Goal: Information Seeking & Learning: Understand process/instructions

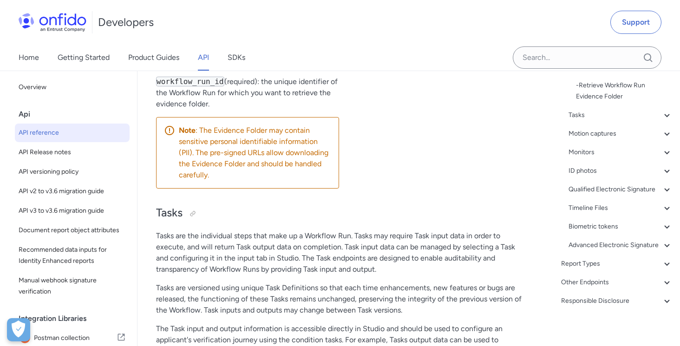
scroll to position [271, 0]
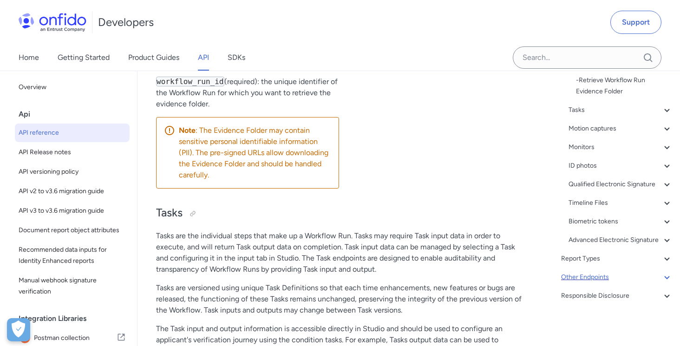
click at [666, 277] on icon at bounding box center [666, 277] width 11 height 11
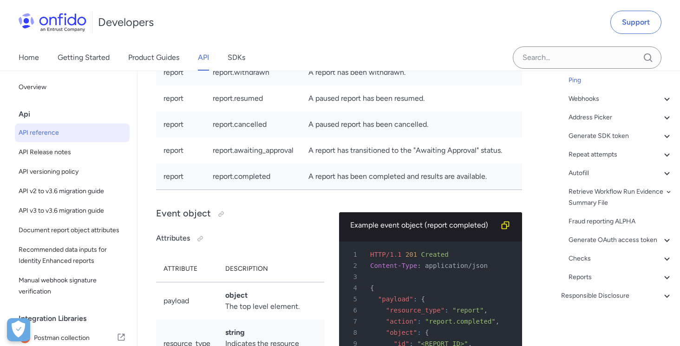
scroll to position [141, 0]
select select "bash"
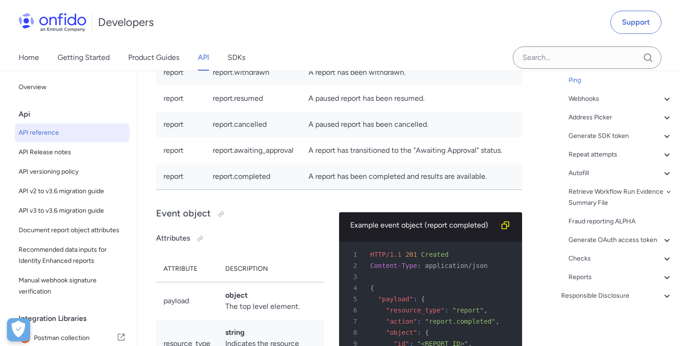
select select "bash"
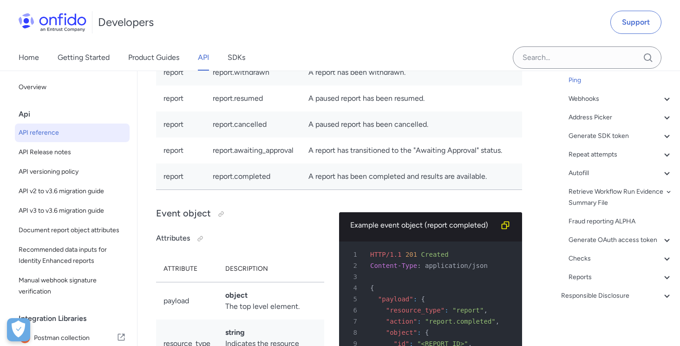
select select "bash"
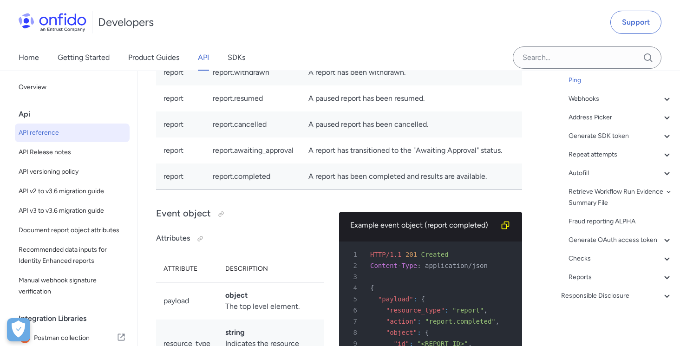
select select "bash"
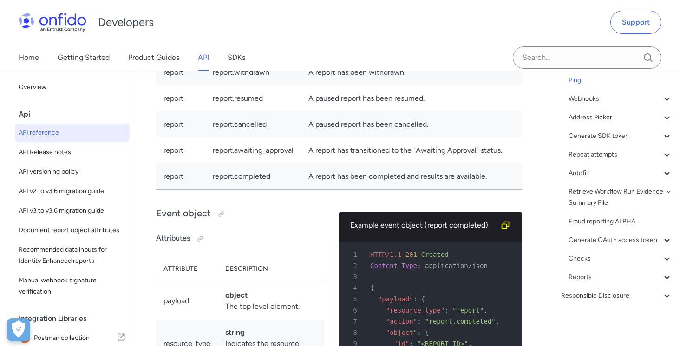
select select "bash"
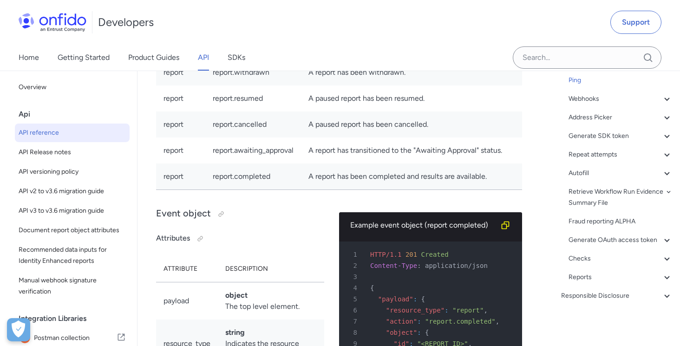
select select "bash"
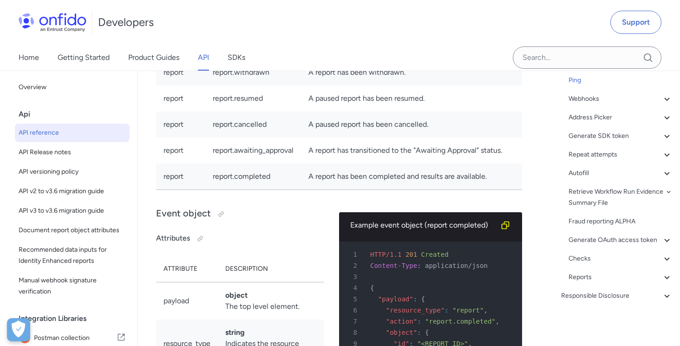
select select "bash"
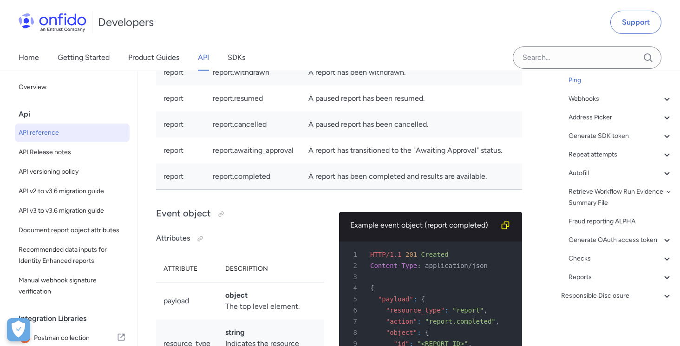
select select "bash"
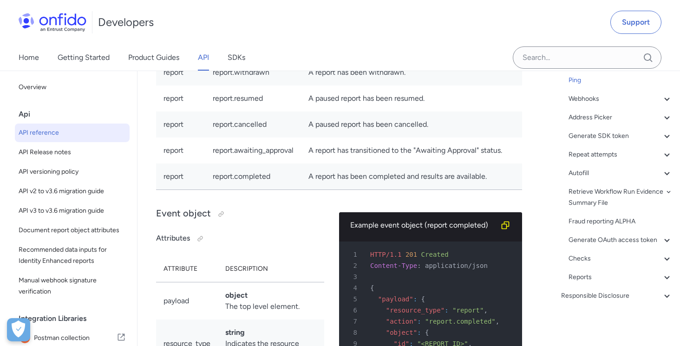
select select "bash"
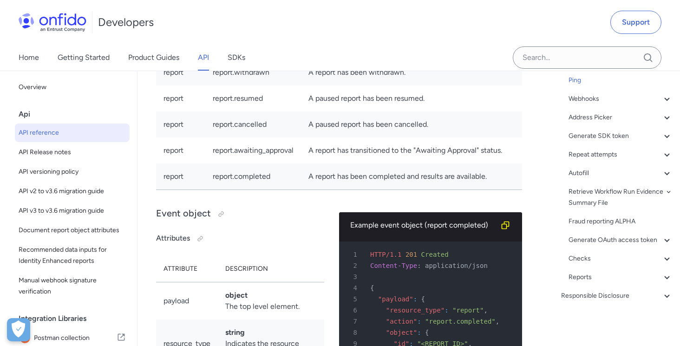
select select "bash"
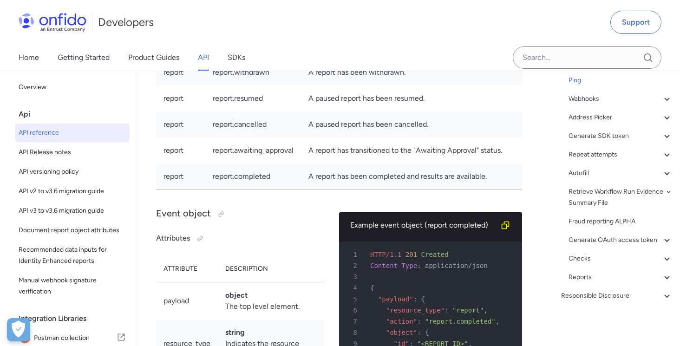
select select "bash"
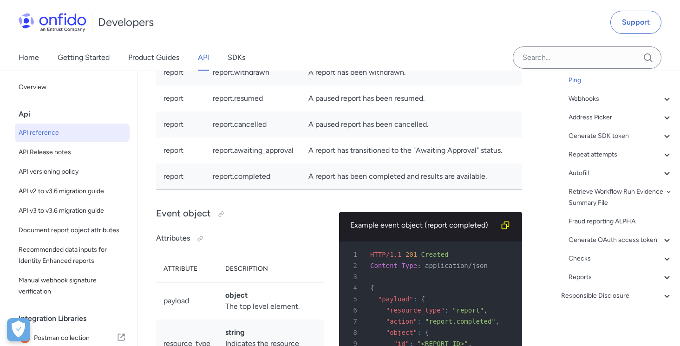
select select "bash"
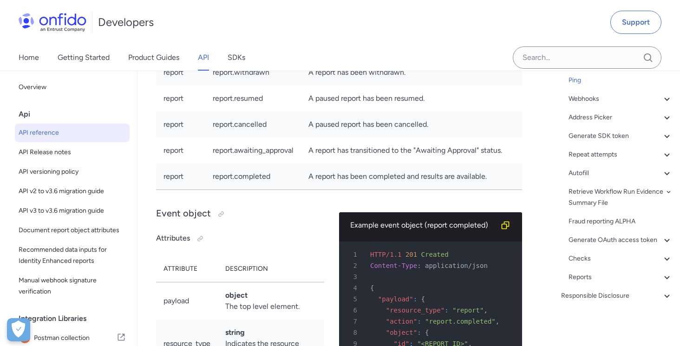
select select "bash"
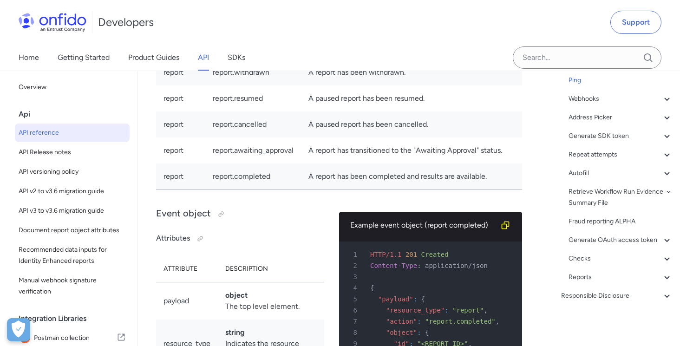
select select "bash"
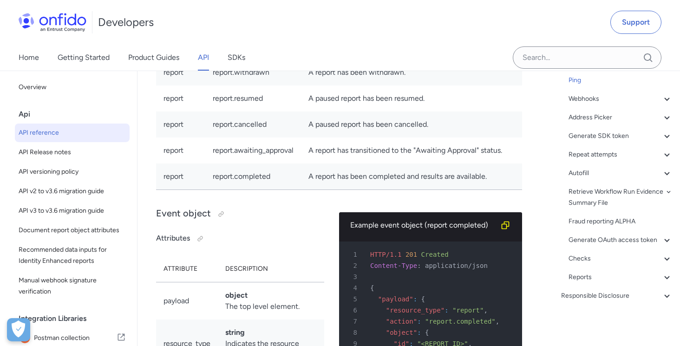
select select "bash"
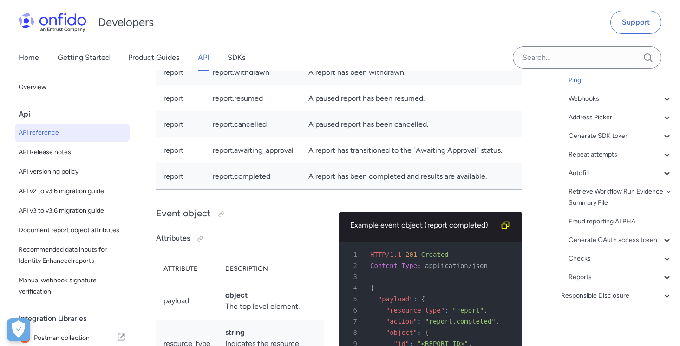
select select "bash"
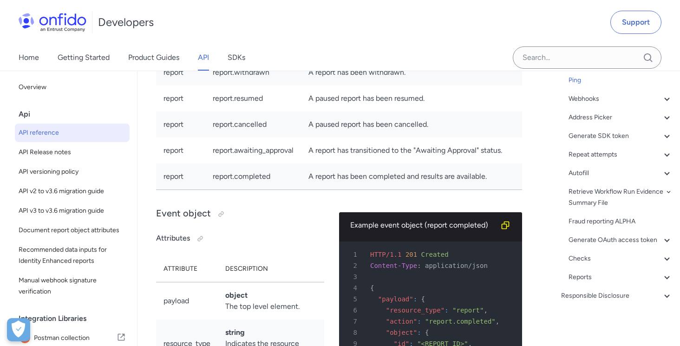
select select "bash"
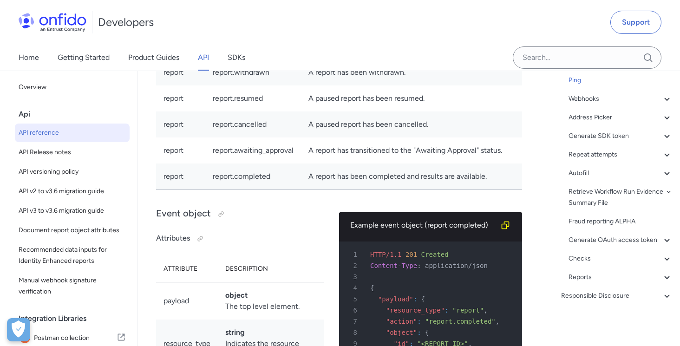
drag, startPoint x: 374, startPoint y: 202, endPoint x: 485, endPoint y: 201, distance: 111.0
drag, startPoint x: 513, startPoint y: 202, endPoint x: 370, endPoint y: 205, distance: 143.1
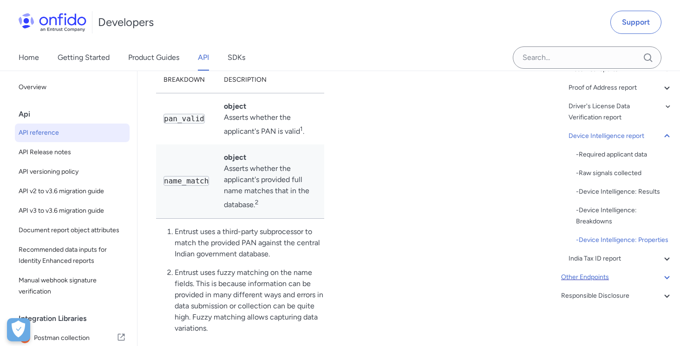
scroll to position [81308, 0]
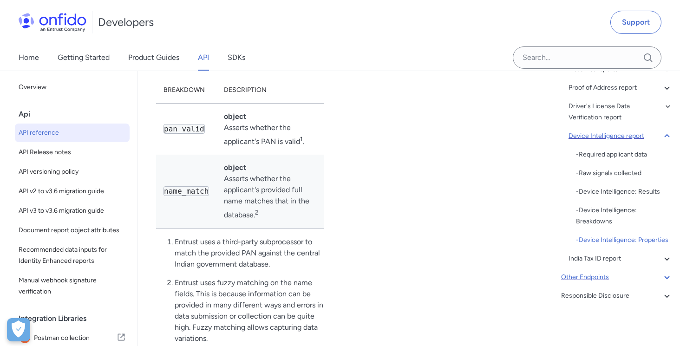
click at [664, 137] on icon at bounding box center [666, 135] width 11 height 11
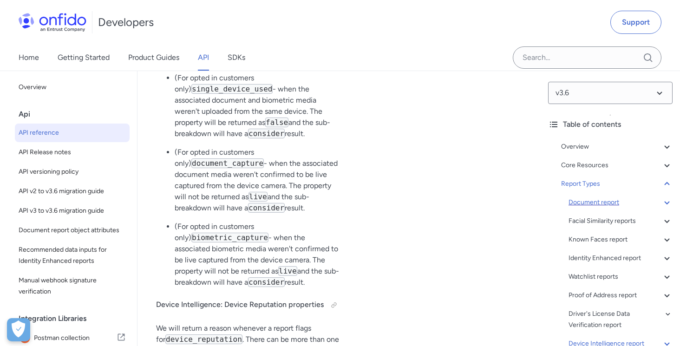
click at [664, 203] on icon at bounding box center [666, 202] width 11 height 11
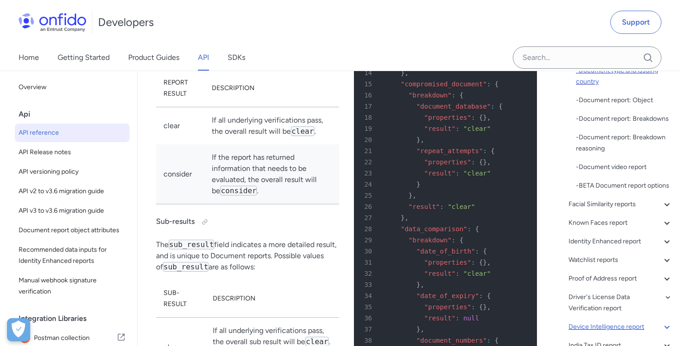
scroll to position [170, 0]
click at [29, 117] on div "Api" at bounding box center [76, 114] width 115 height 19
click at [25, 115] on div "Api" at bounding box center [76, 114] width 115 height 19
click at [25, 119] on div "Api" at bounding box center [76, 114] width 115 height 19
click at [206, 59] on link "API" at bounding box center [203, 58] width 11 height 26
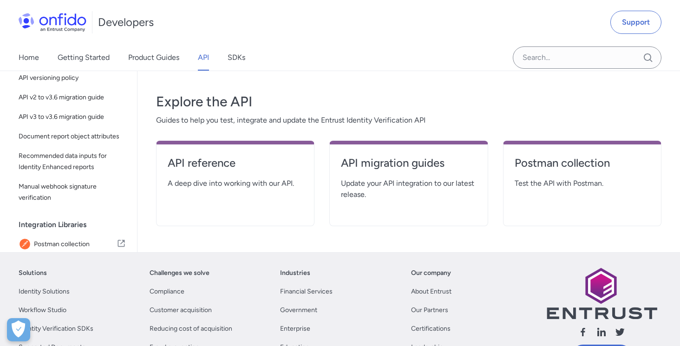
scroll to position [165, 0]
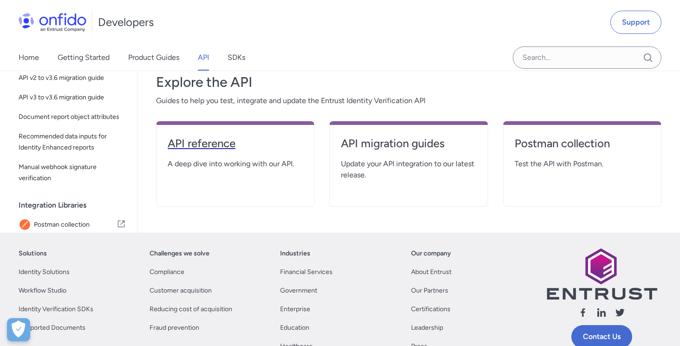
click at [207, 144] on h4 "API reference" at bounding box center [235, 143] width 135 height 15
select select "http"
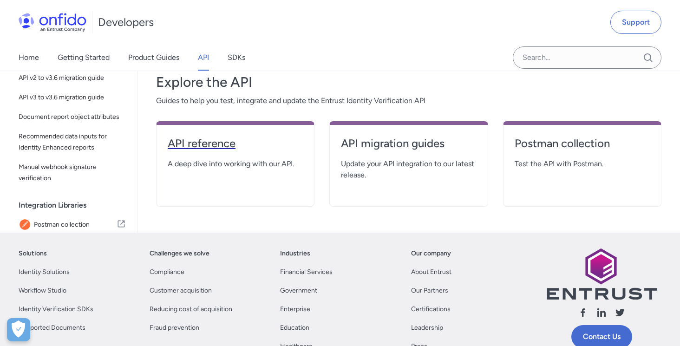
select select "http"
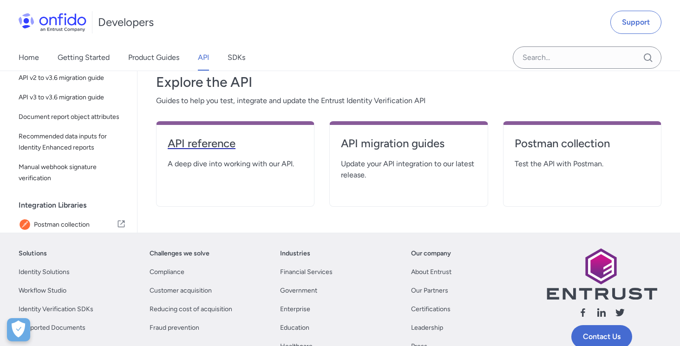
select select "http"
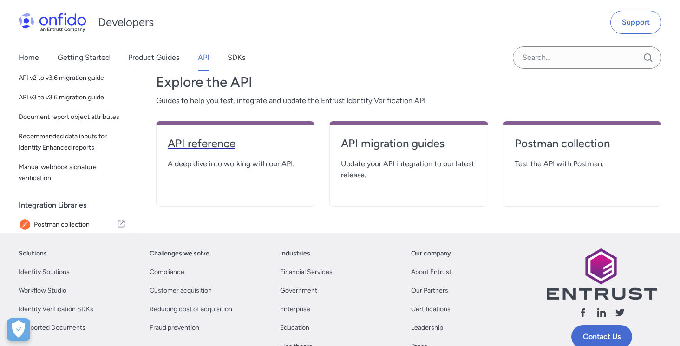
select select "http"
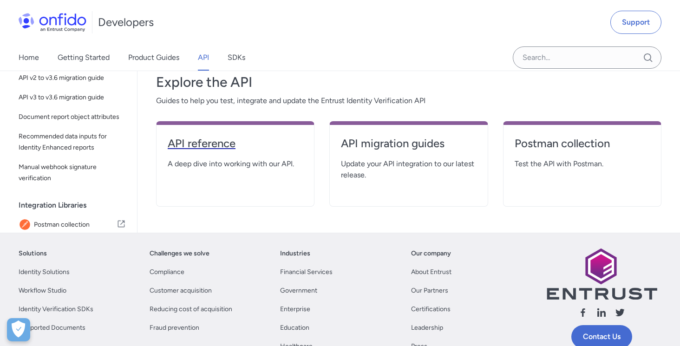
select select "http"
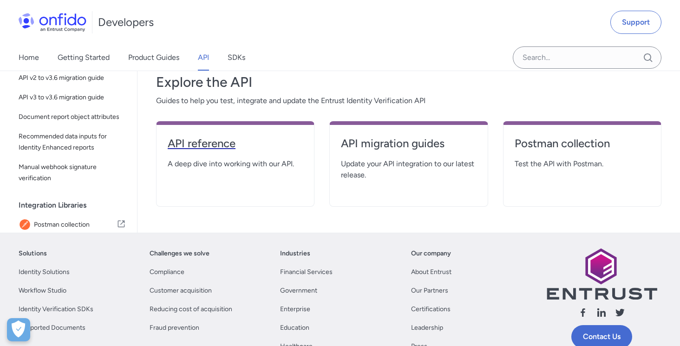
select select "http"
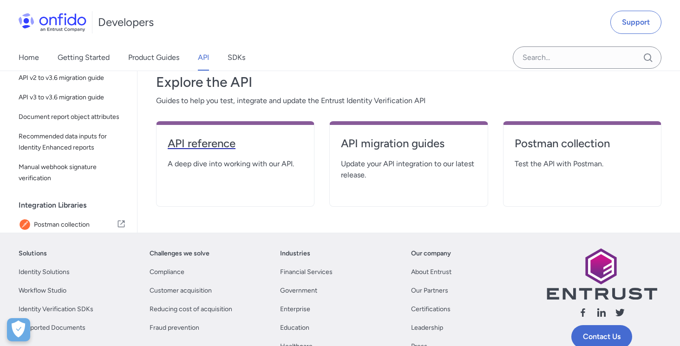
select select "http"
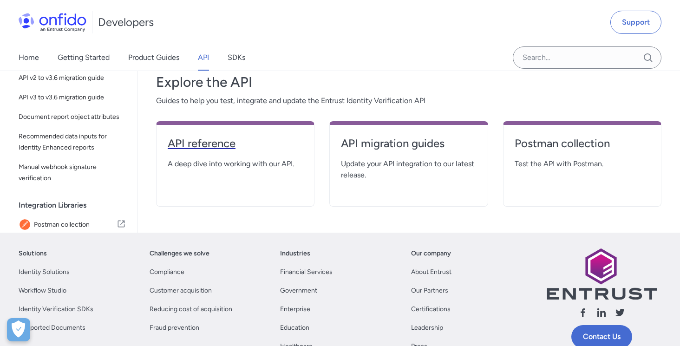
select select "http"
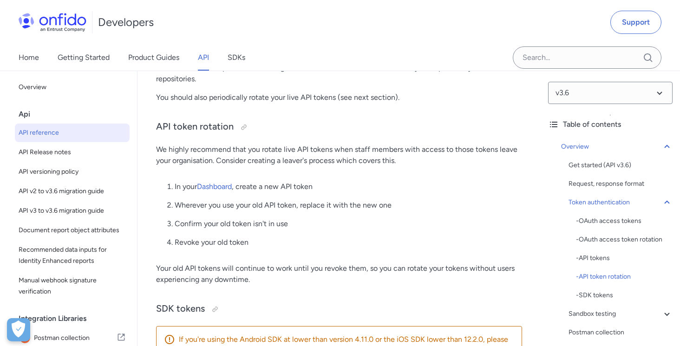
scroll to position [1047, 0]
click at [220, 187] on link "Dashboard" at bounding box center [214, 185] width 35 height 9
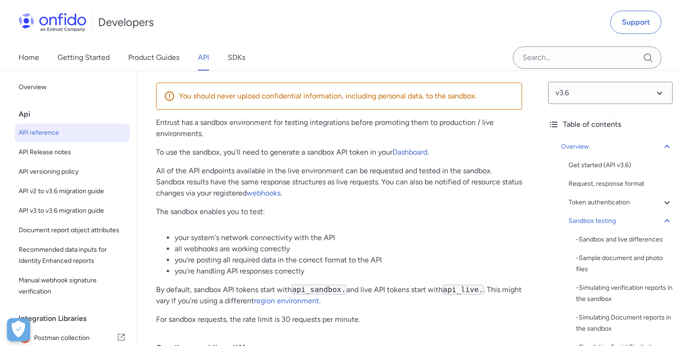
scroll to position [1446, 0]
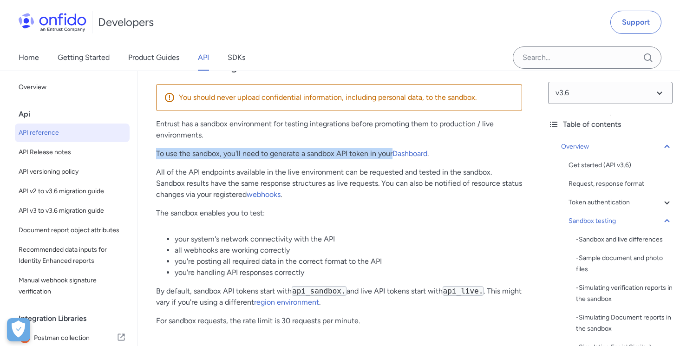
drag, startPoint x: 157, startPoint y: 154, endPoint x: 393, endPoint y: 157, distance: 236.4
click at [393, 157] on p "To use the sandbox, you'll need to generate a sandbox API token in your Dashboa…" at bounding box center [339, 153] width 366 height 11
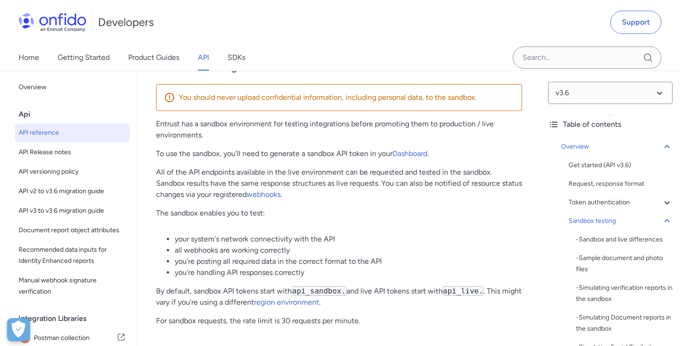
click at [449, 153] on p "To use the sandbox, you'll need to generate a sandbox API token in your Dashboa…" at bounding box center [339, 153] width 366 height 11
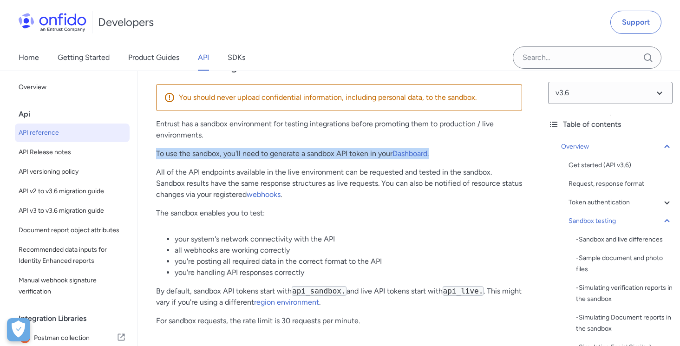
drag, startPoint x: 449, startPoint y: 153, endPoint x: 152, endPoint y: 153, distance: 296.3
copy p "To use the sandbox, you'll need to generate a sandbox API token in your Dashboa…"
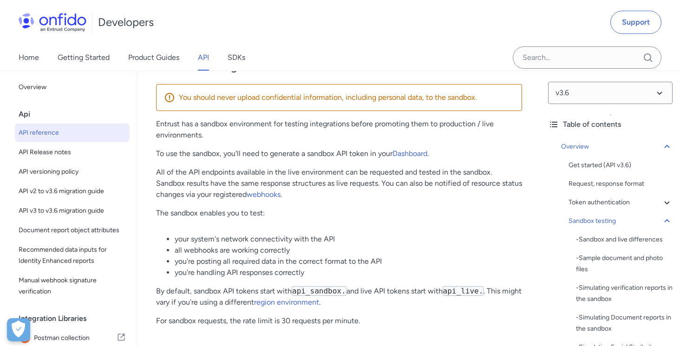
click at [306, 209] on p "The sandbox enables you to test:" at bounding box center [339, 213] width 366 height 11
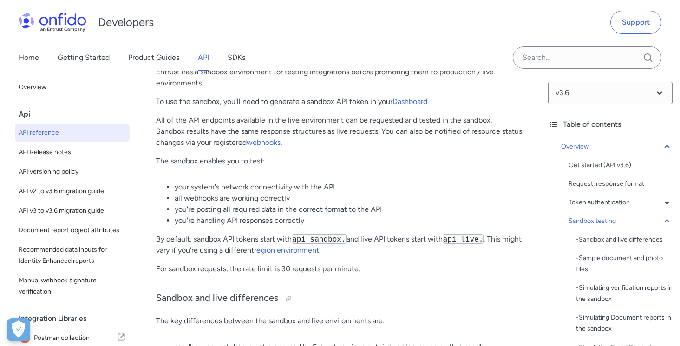
scroll to position [1500, 0]
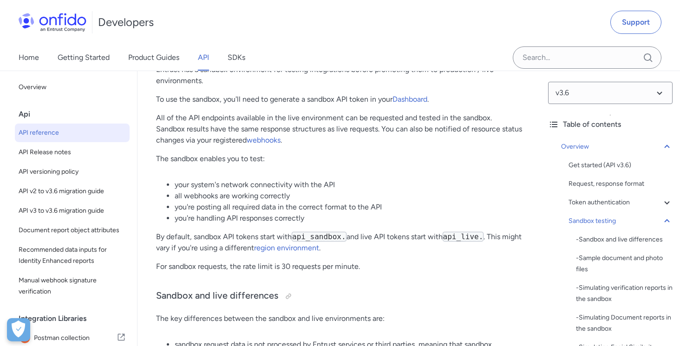
drag, startPoint x: 158, startPoint y: 238, endPoint x: 398, endPoint y: 241, distance: 239.6
click at [398, 241] on p "By default, sandbox API tokens start with api_sandbox. and live API tokens star…" at bounding box center [339, 242] width 366 height 22
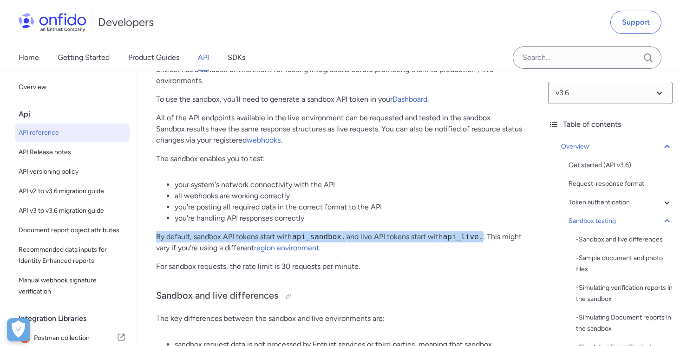
drag, startPoint x: 156, startPoint y: 239, endPoint x: 489, endPoint y: 239, distance: 333.0
click at [489, 239] on p "By default, sandbox API tokens start with api_sandbox. and live API tokens star…" at bounding box center [339, 242] width 366 height 22
copy p "By default, sandbox API tokens start with api_sandbox. and live API tokens star…"
